Goal: Task Accomplishment & Management: Use online tool/utility

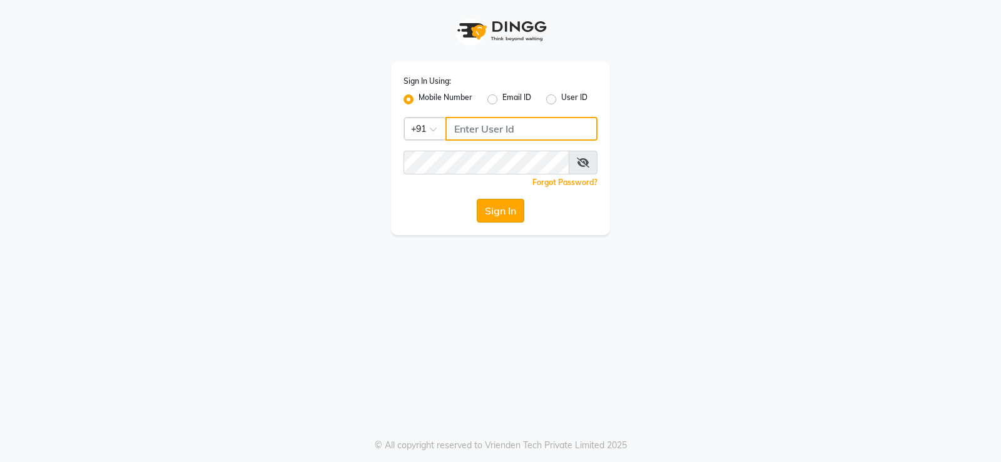
type input "9026627525"
click at [498, 206] on button "Sign In" at bounding box center [501, 211] width 48 height 24
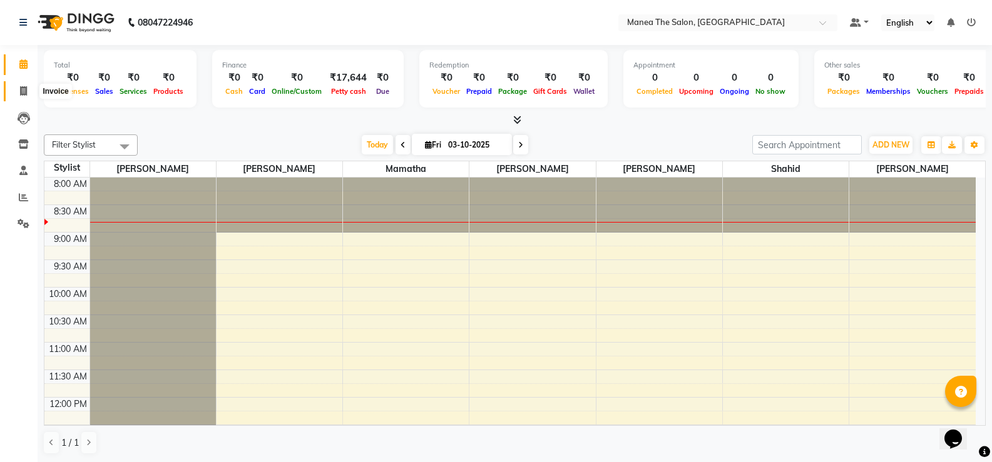
click at [18, 91] on span at bounding box center [24, 91] width 22 height 14
select select "5514"
select select "service"
